Goal: Task Accomplishment & Management: Complete application form

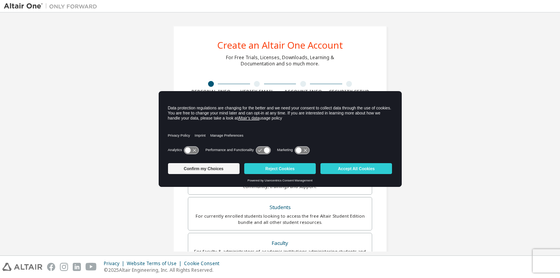
click at [238, 125] on div "Privacy Policy Imprint Manage Preferences" at bounding box center [280, 133] width 225 height 22
click at [276, 171] on button "Reject Cookies" at bounding box center [280, 168] width 72 height 11
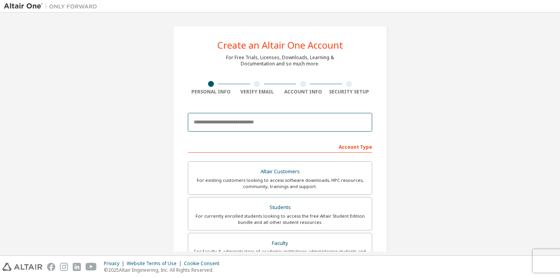
click at [243, 125] on input "email" at bounding box center [280, 122] width 184 height 19
type input "**********"
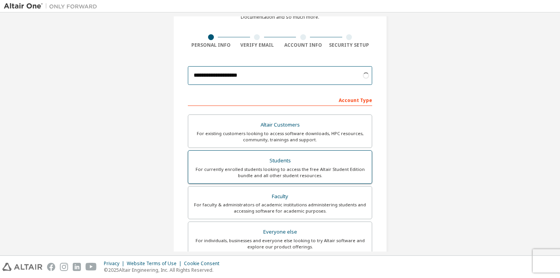
scroll to position [74, 0]
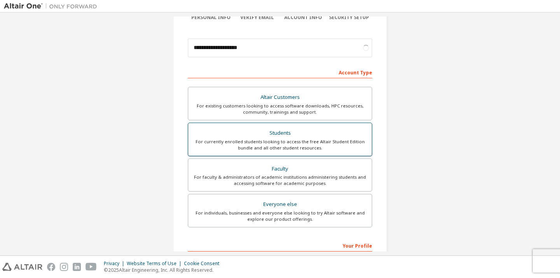
click at [290, 136] on div "Students" at bounding box center [280, 133] width 174 height 11
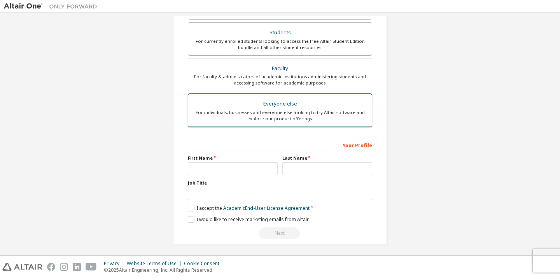
scroll to position [175, 0]
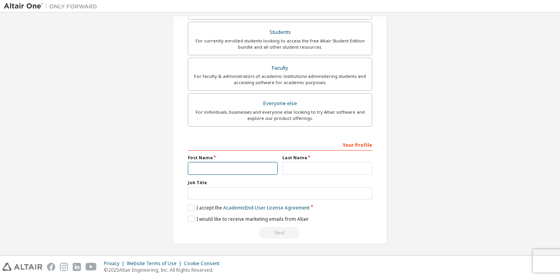
click at [225, 172] on input "text" at bounding box center [233, 168] width 90 height 13
type input "*****"
click at [294, 169] on input "text" at bounding box center [328, 168] width 90 height 13
type input "*"
type input "****"
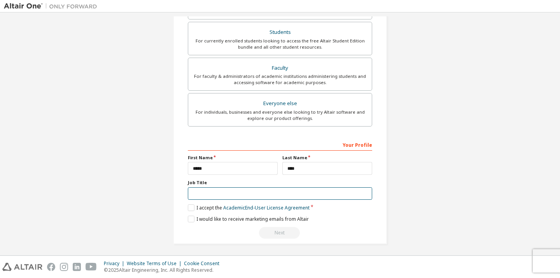
click at [261, 195] on input "text" at bounding box center [280, 193] width 184 height 13
type input "*******"
click at [188, 207] on label "I accept the Academic End-User License Agreement" at bounding box center [249, 207] width 122 height 7
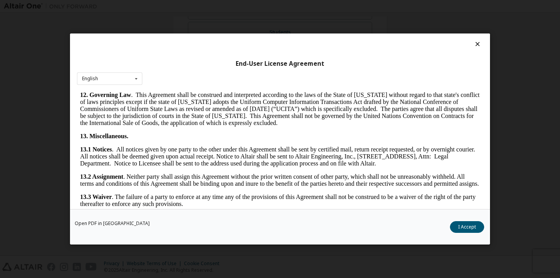
scroll to position [1265, 0]
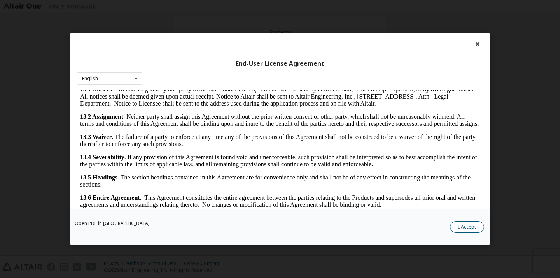
click at [461, 230] on button "I Accept" at bounding box center [467, 227] width 34 height 12
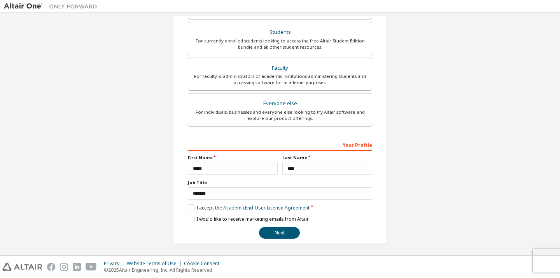
click at [190, 219] on label "I would like to receive marketing emails from Altair" at bounding box center [248, 219] width 121 height 7
click at [270, 230] on button "Next" at bounding box center [279, 233] width 41 height 12
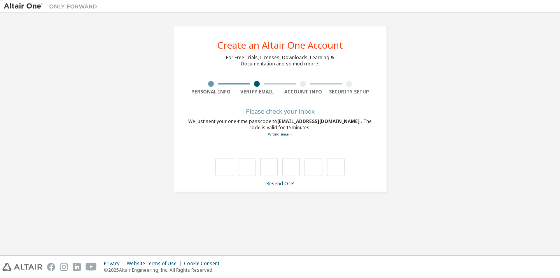
scroll to position [0, 0]
type input "*"
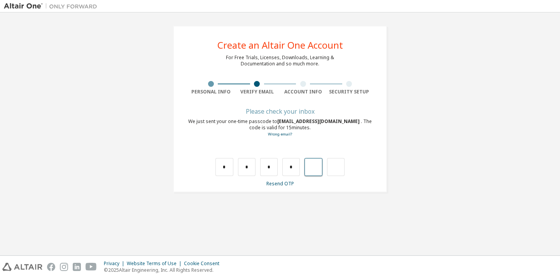
type input "*"
